Goal: Navigation & Orientation: Find specific page/section

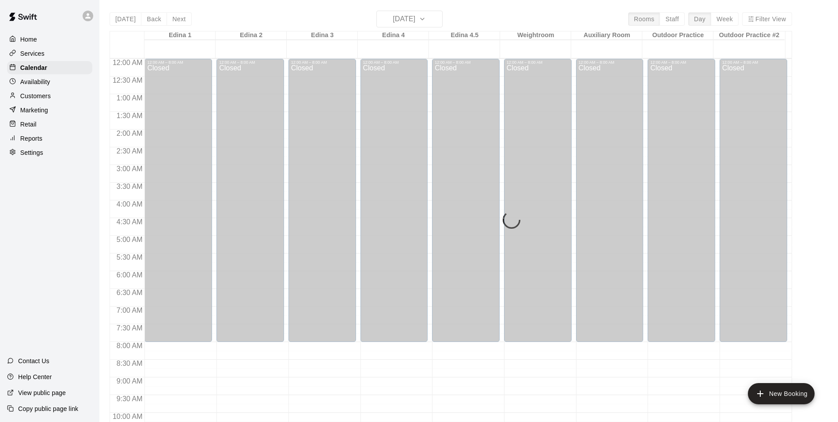
scroll to position [372, 0]
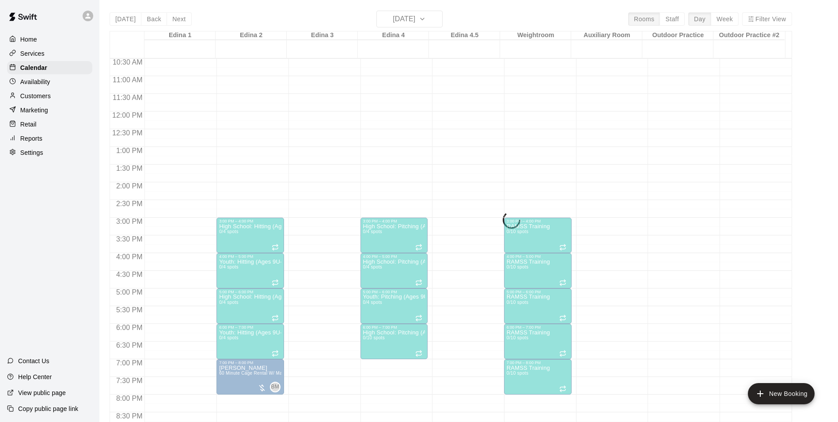
click at [28, 54] on p "Services" at bounding box center [32, 53] width 24 height 9
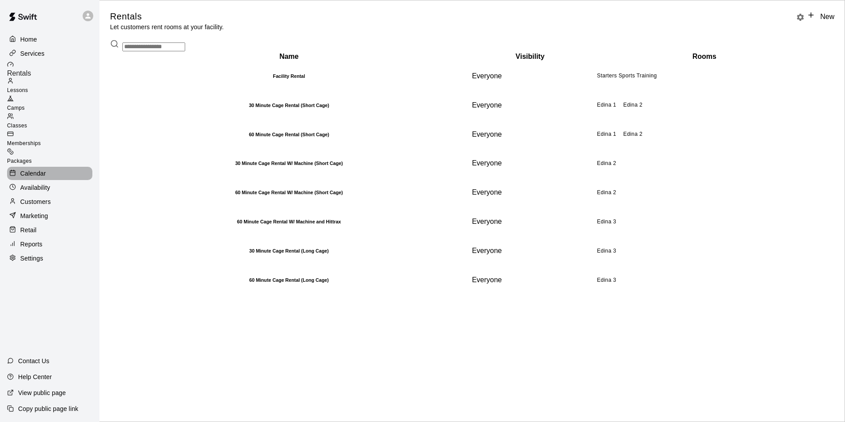
click at [36, 169] on p "Calendar" at bounding box center [33, 173] width 26 height 9
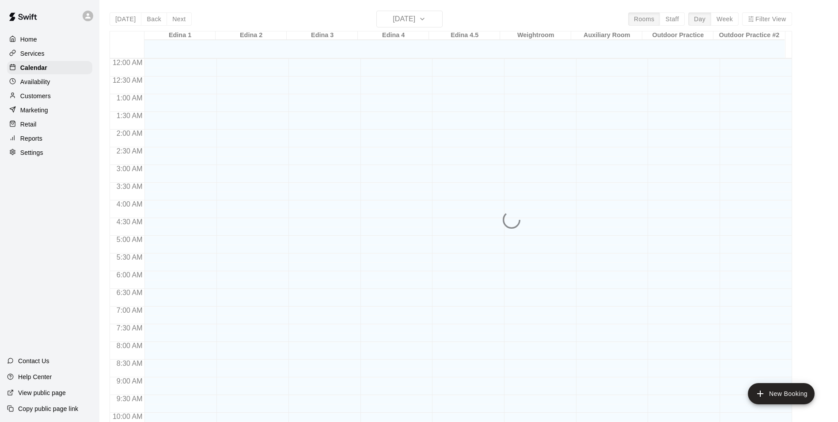
scroll to position [449, 0]
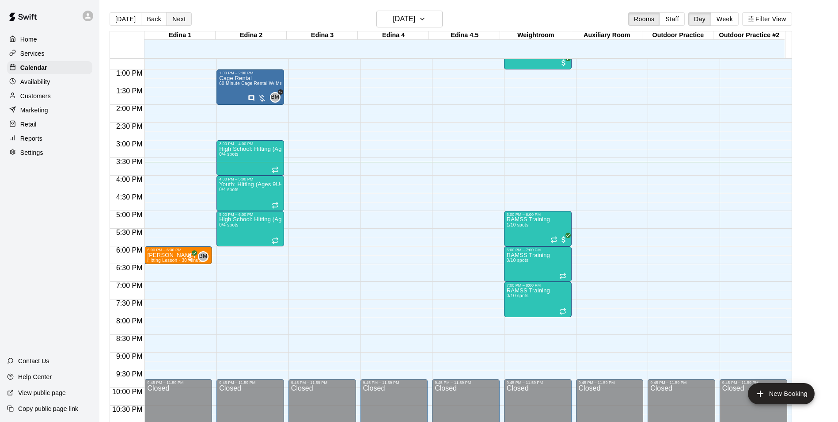
click at [179, 18] on button "Next" at bounding box center [179, 18] width 25 height 13
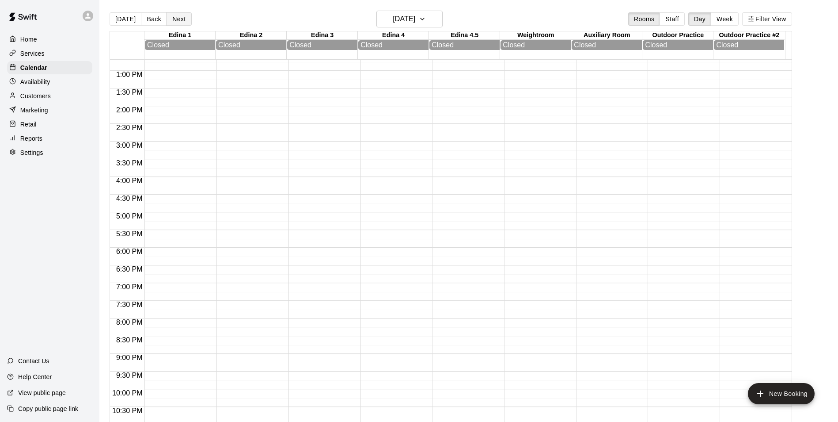
click at [179, 18] on button "Next" at bounding box center [179, 18] width 25 height 13
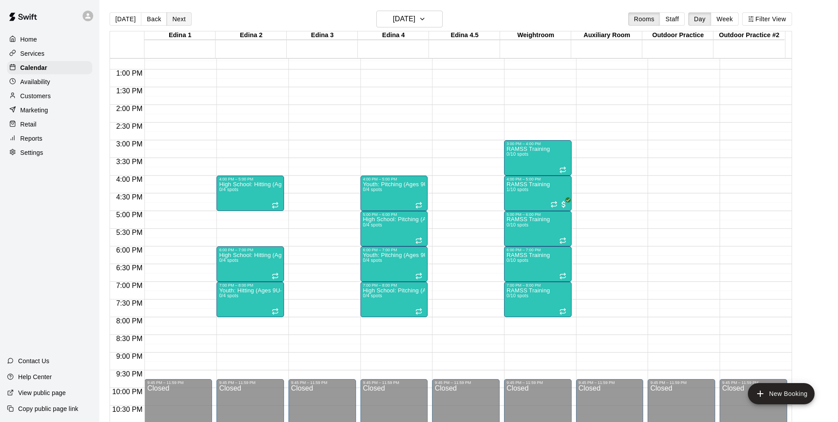
click at [179, 18] on button "Next" at bounding box center [179, 18] width 25 height 13
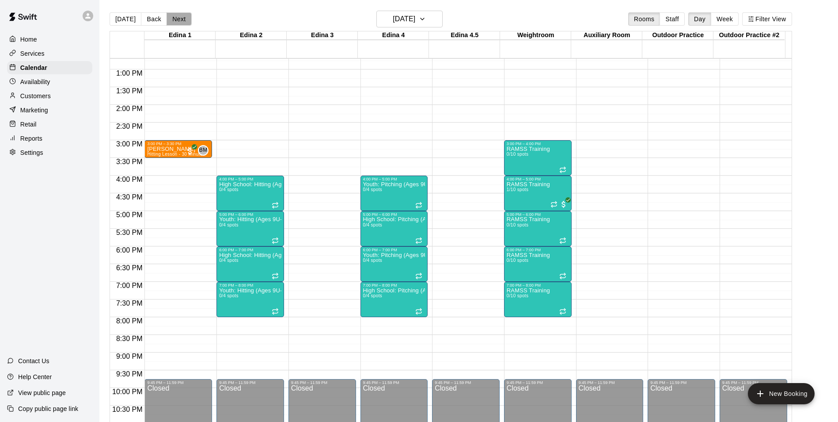
click at [179, 18] on button "Next" at bounding box center [179, 18] width 25 height 13
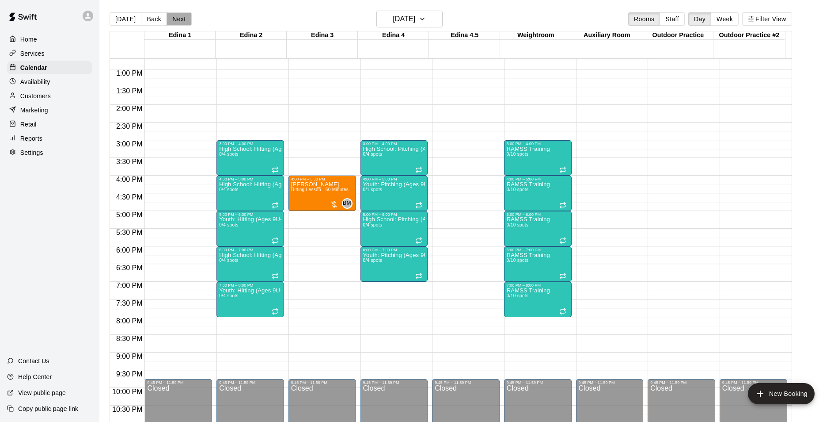
click at [179, 18] on button "Next" at bounding box center [179, 18] width 25 height 13
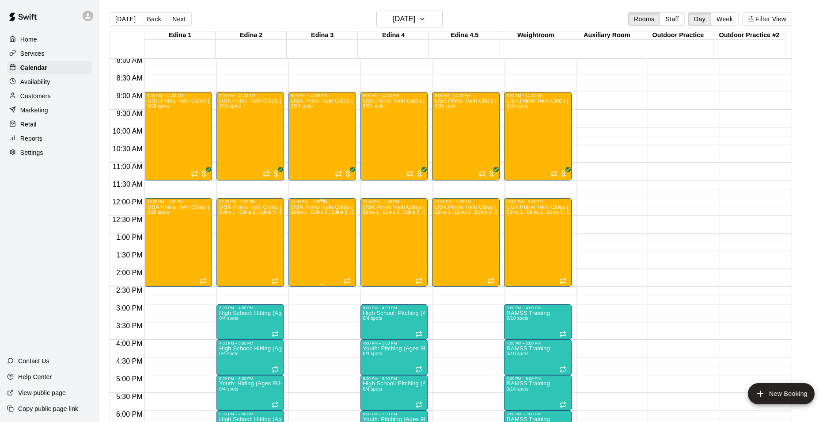
scroll to position [272, 0]
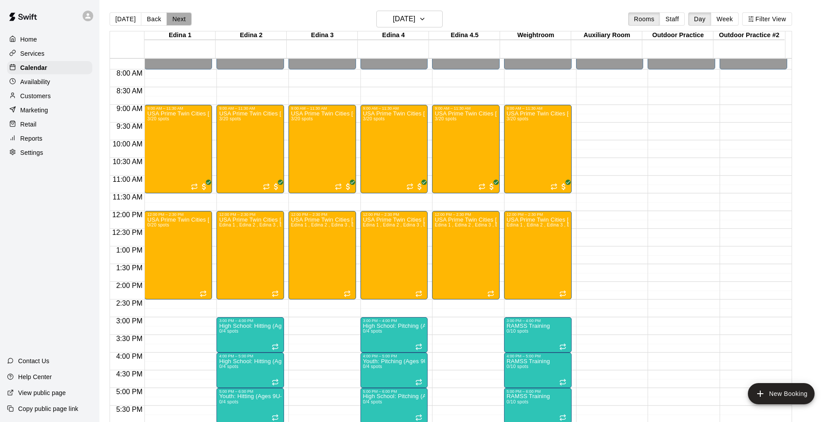
click at [173, 19] on button "Next" at bounding box center [179, 18] width 25 height 13
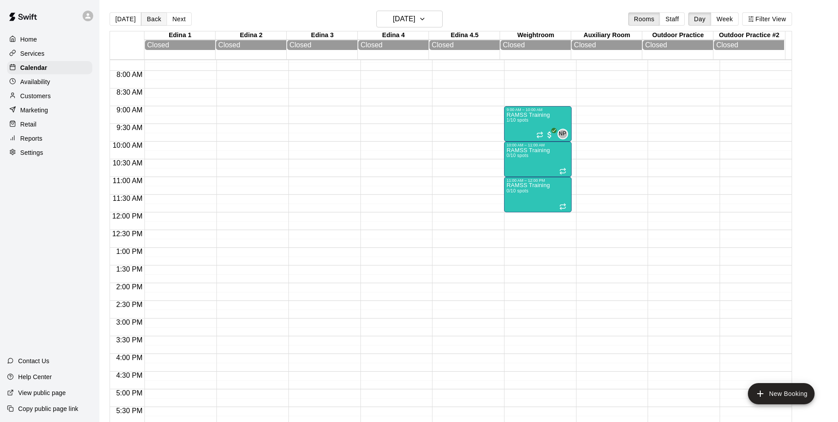
click at [149, 17] on button "Back" at bounding box center [154, 18] width 26 height 13
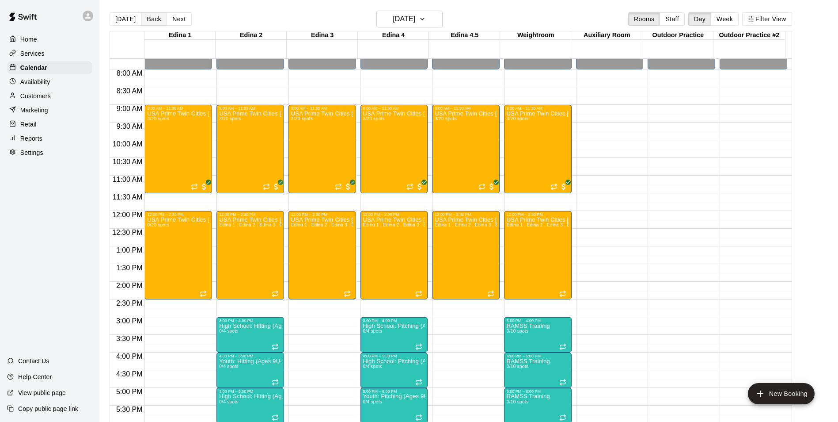
click at [149, 17] on button "Back" at bounding box center [154, 18] width 26 height 13
